Goal: Information Seeking & Learning: Compare options

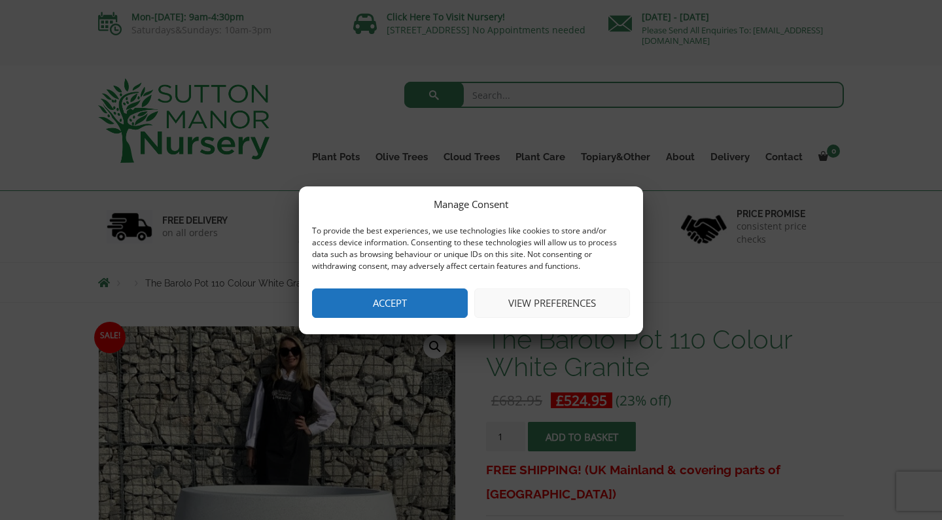
click at [401, 306] on button "Accept" at bounding box center [390, 303] width 156 height 29
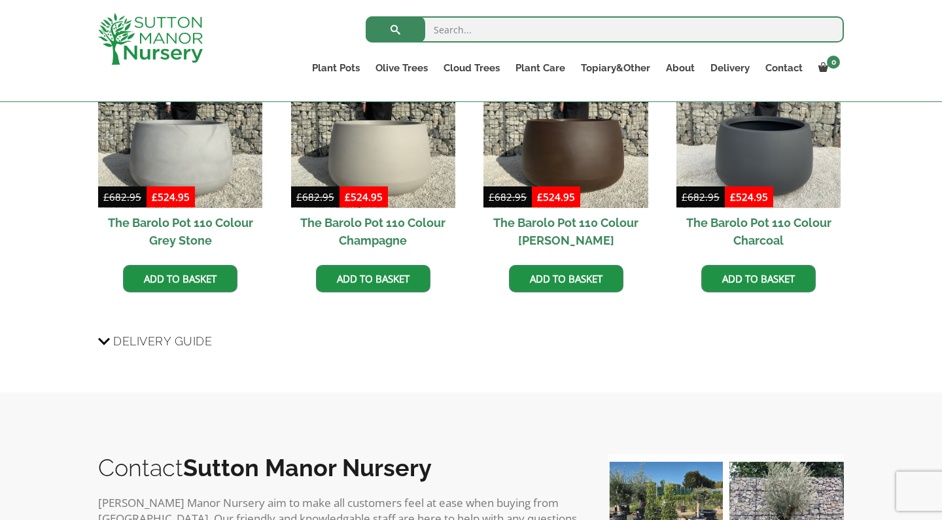
scroll to position [1156, 0]
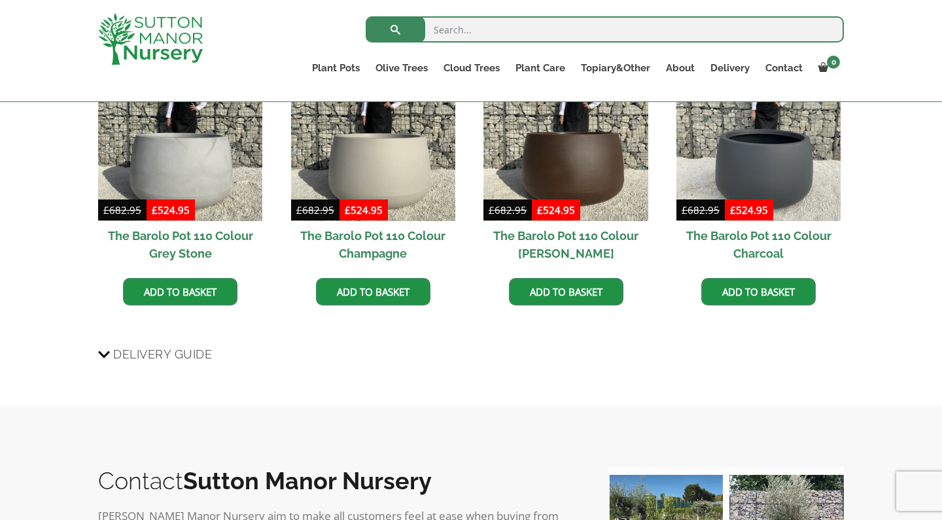
click at [162, 359] on span "Delivery Guide" at bounding box center [162, 354] width 99 height 24
click at [0, 0] on input "Delivery Guide" at bounding box center [0, 0] width 0 height 0
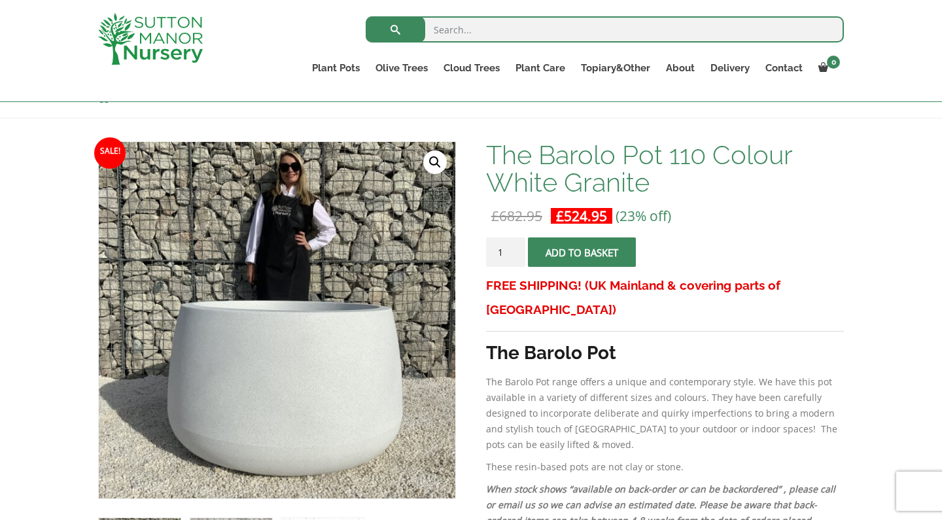
scroll to position [160, 0]
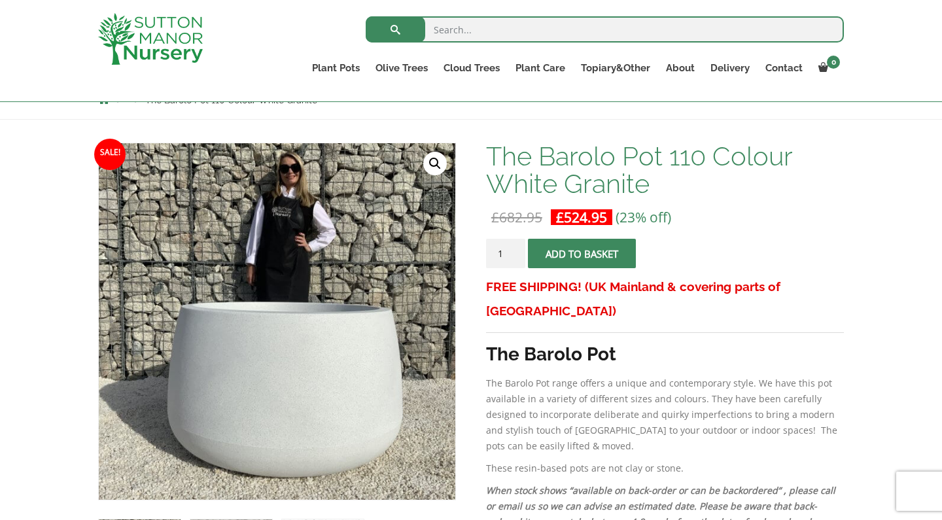
click at [434, 164] on link "🔍" at bounding box center [435, 164] width 24 height 24
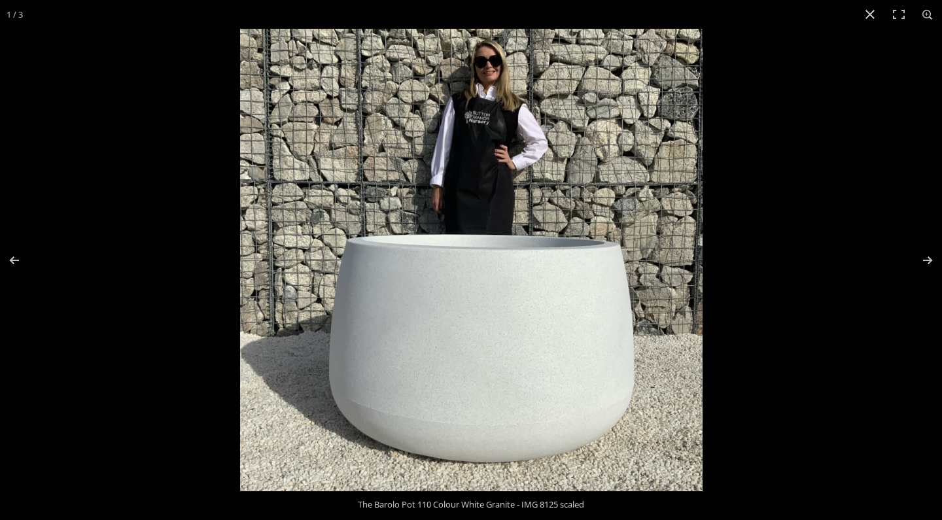
click at [531, 118] on img at bounding box center [471, 260] width 463 height 463
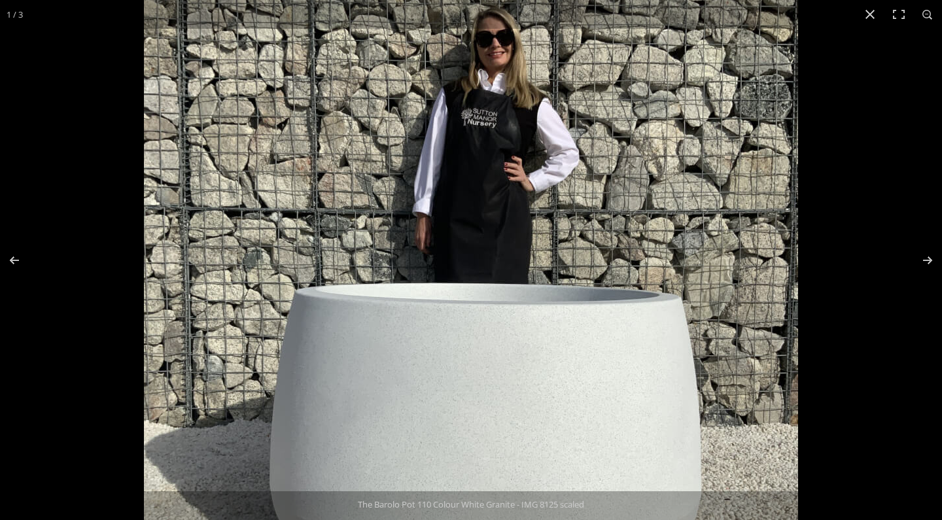
click at [531, 118] on img at bounding box center [471, 319] width 654 height 654
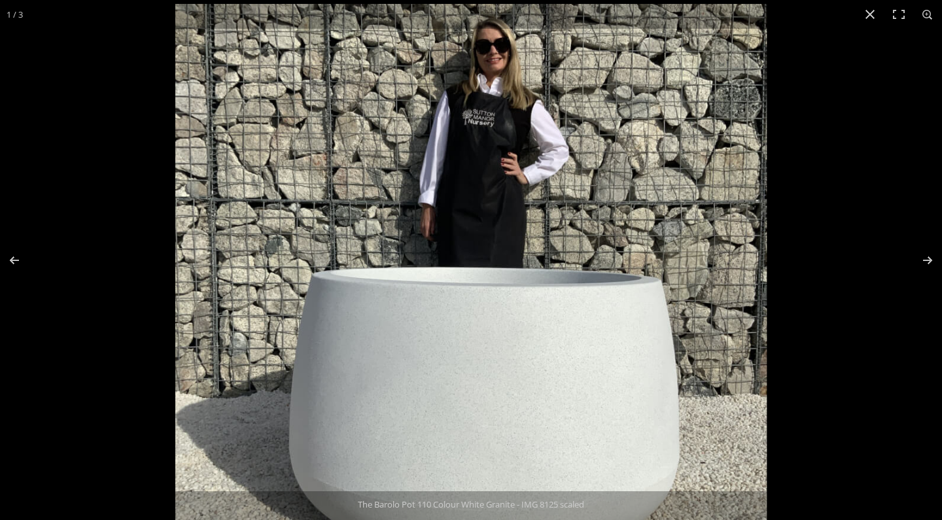
click at [531, 118] on img at bounding box center [471, 300] width 592 height 592
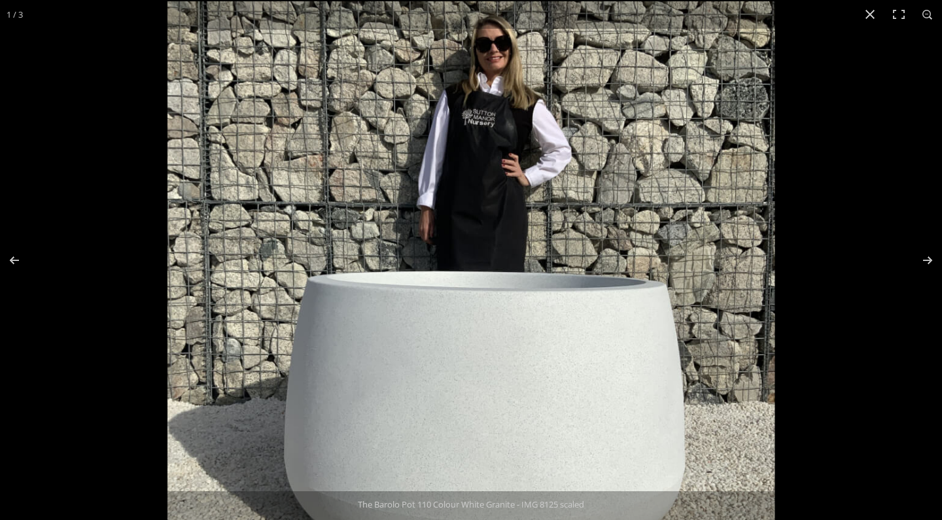
click at [531, 118] on img at bounding box center [472, 305] width 608 height 608
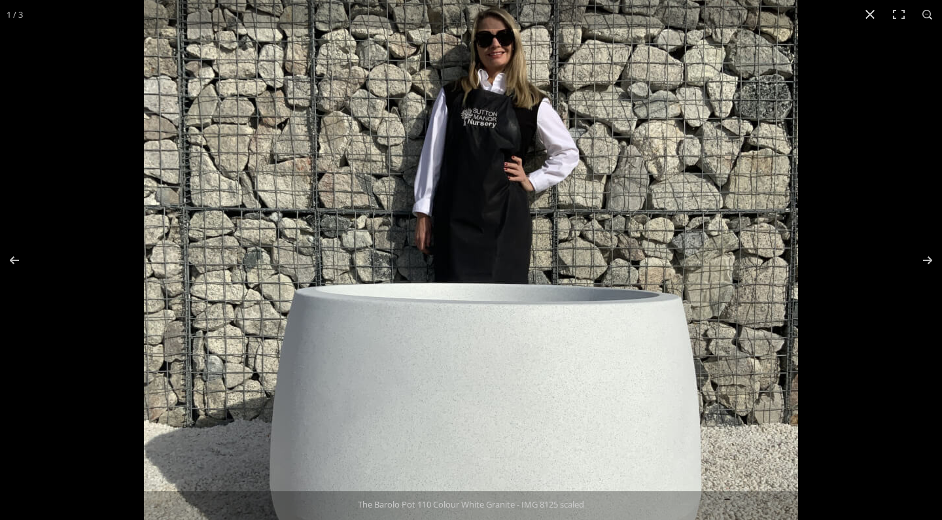
click at [531, 118] on img at bounding box center [471, 319] width 654 height 654
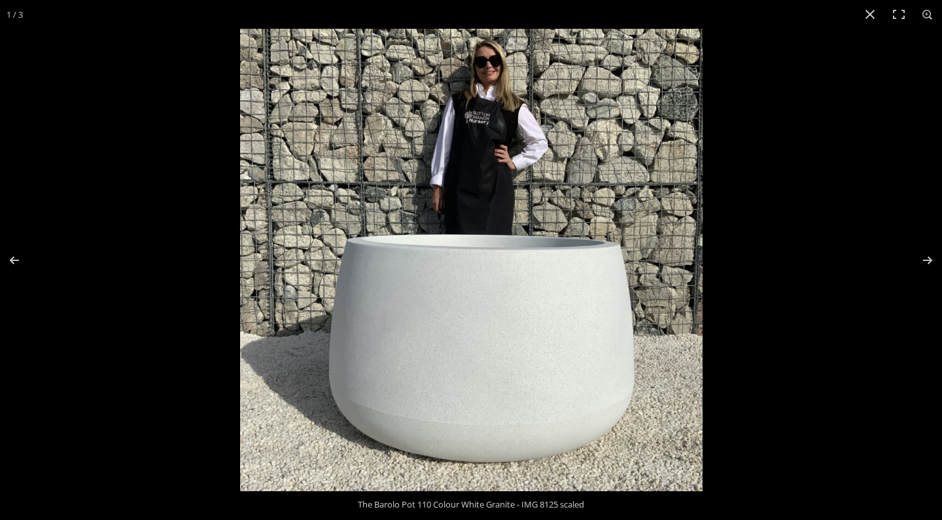
click at [531, 118] on img at bounding box center [471, 260] width 463 height 463
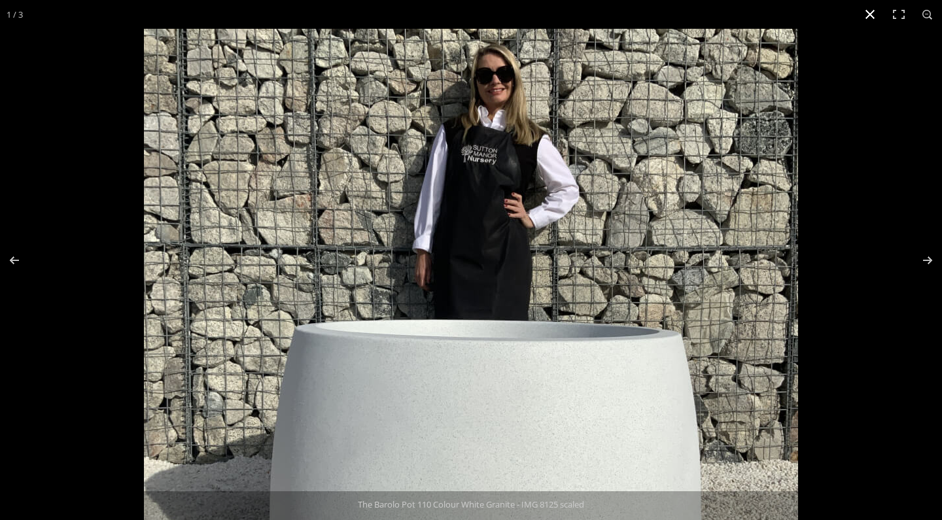
click at [876, 16] on button "Close (Esc)" at bounding box center [870, 14] width 29 height 29
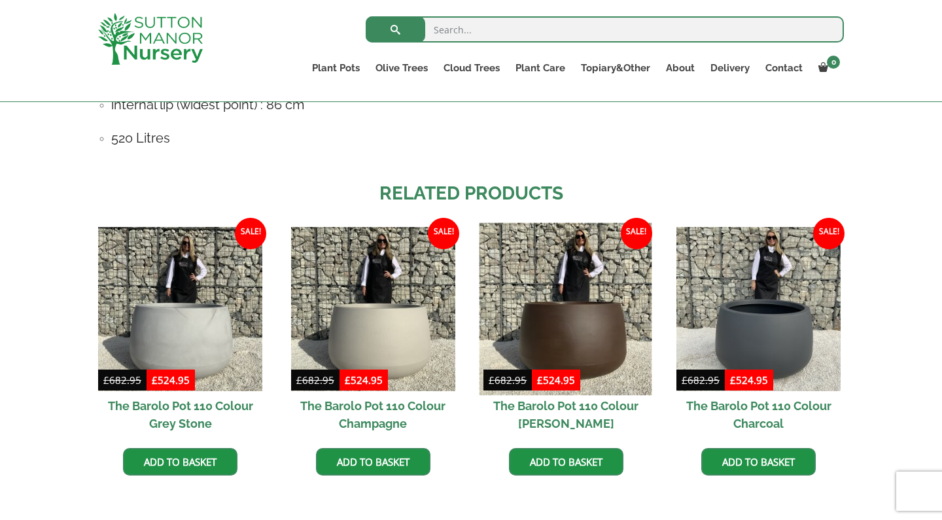
scroll to position [983, 0]
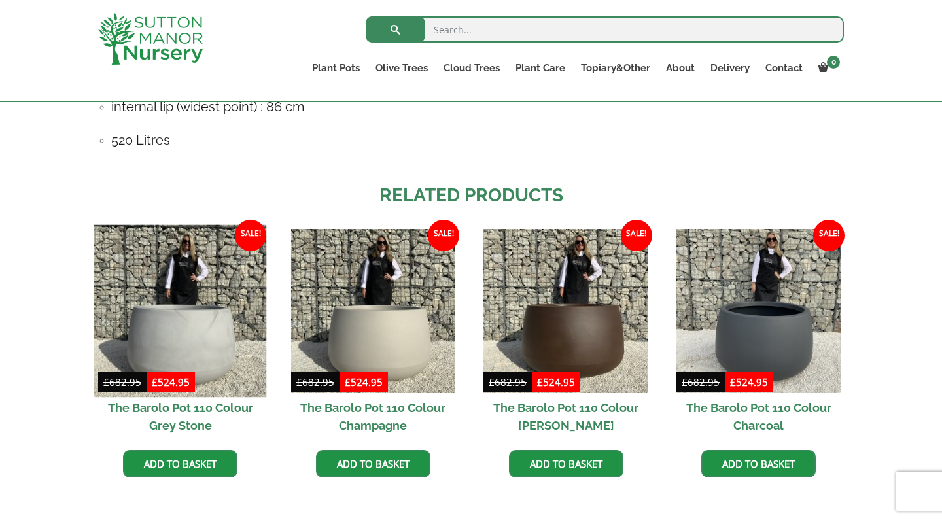
click at [192, 332] on img at bounding box center [180, 310] width 173 height 173
